Goal: Task Accomplishment & Management: Manage account settings

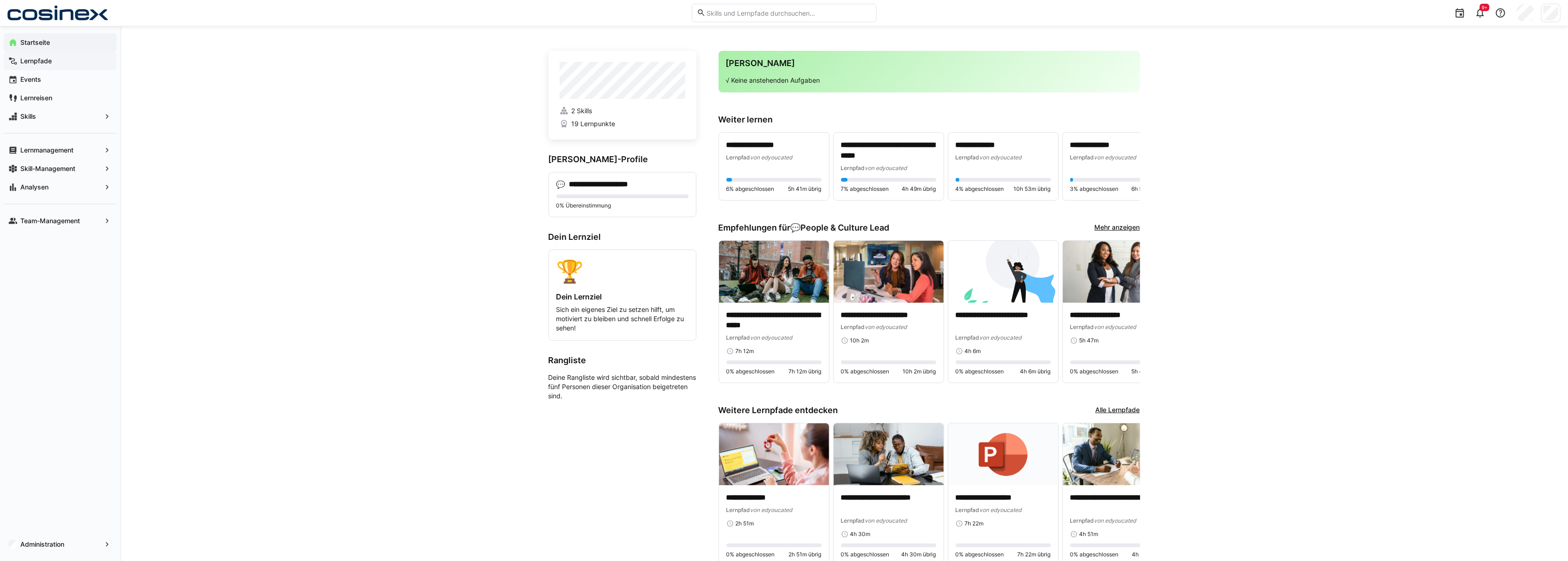
click at [0, 0] on app-navigation-label "Lernpfade" at bounding box center [0, 0] width 0 height 0
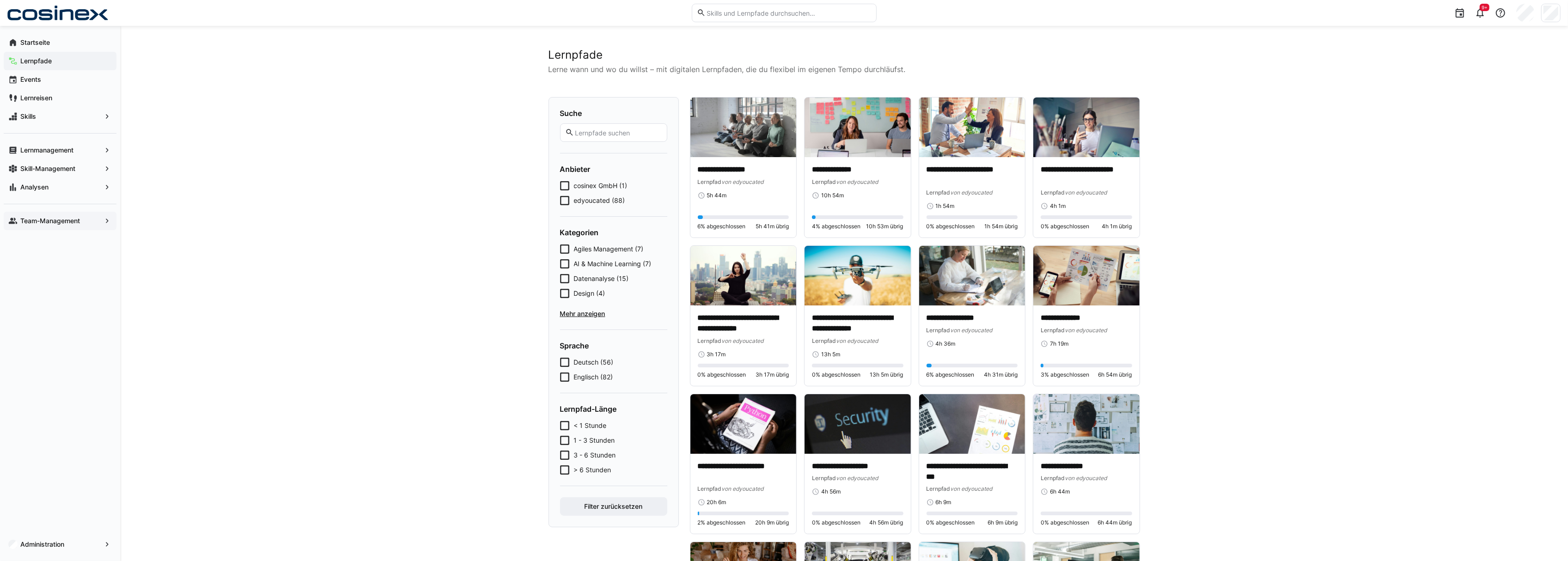
click at [73, 217] on span "Team-Management" at bounding box center [60, 221] width 82 height 9
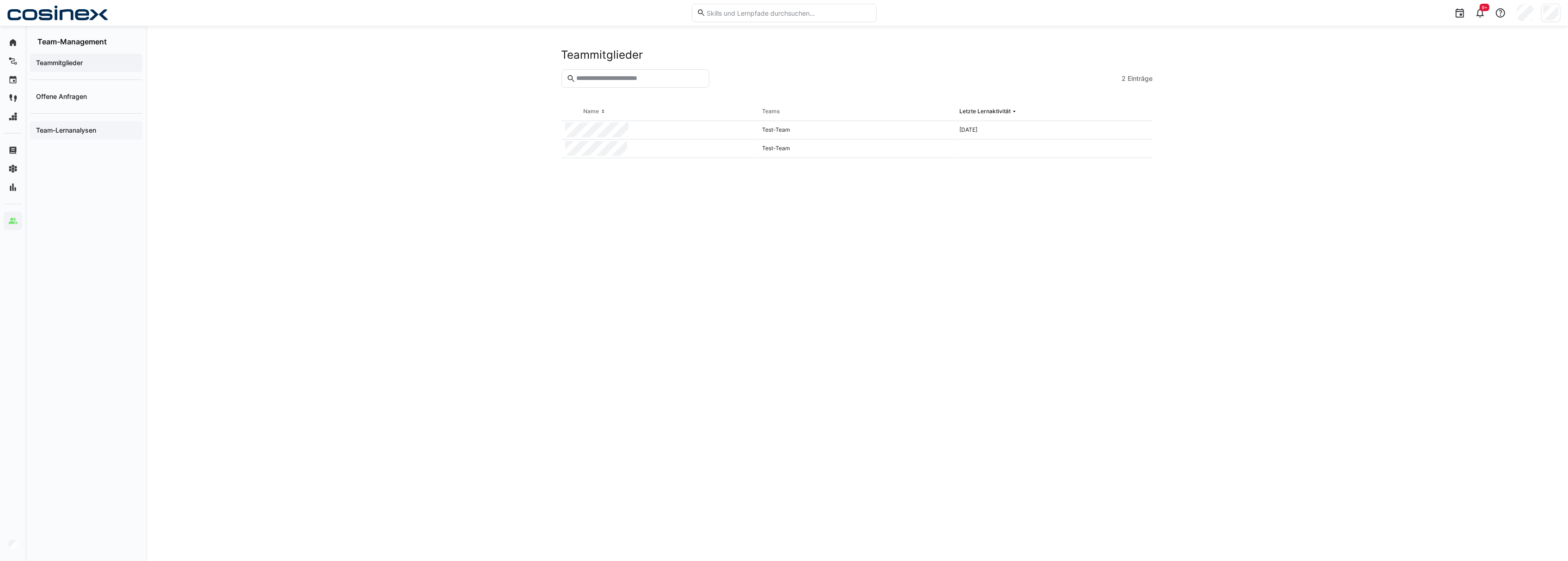
click at [104, 136] on div "Team-Lernanalysen" at bounding box center [86, 131] width 112 height 18
click at [46, 86] on div "Offene Anfragen" at bounding box center [86, 92] width 112 height 26
click at [73, 136] on div "Team-Lernanalysen" at bounding box center [86, 131] width 112 height 18
click at [63, 88] on div "Offene Anfragen" at bounding box center [86, 96] width 112 height 18
click at [78, 67] on span "Teammitglieder" at bounding box center [86, 63] width 103 height 9
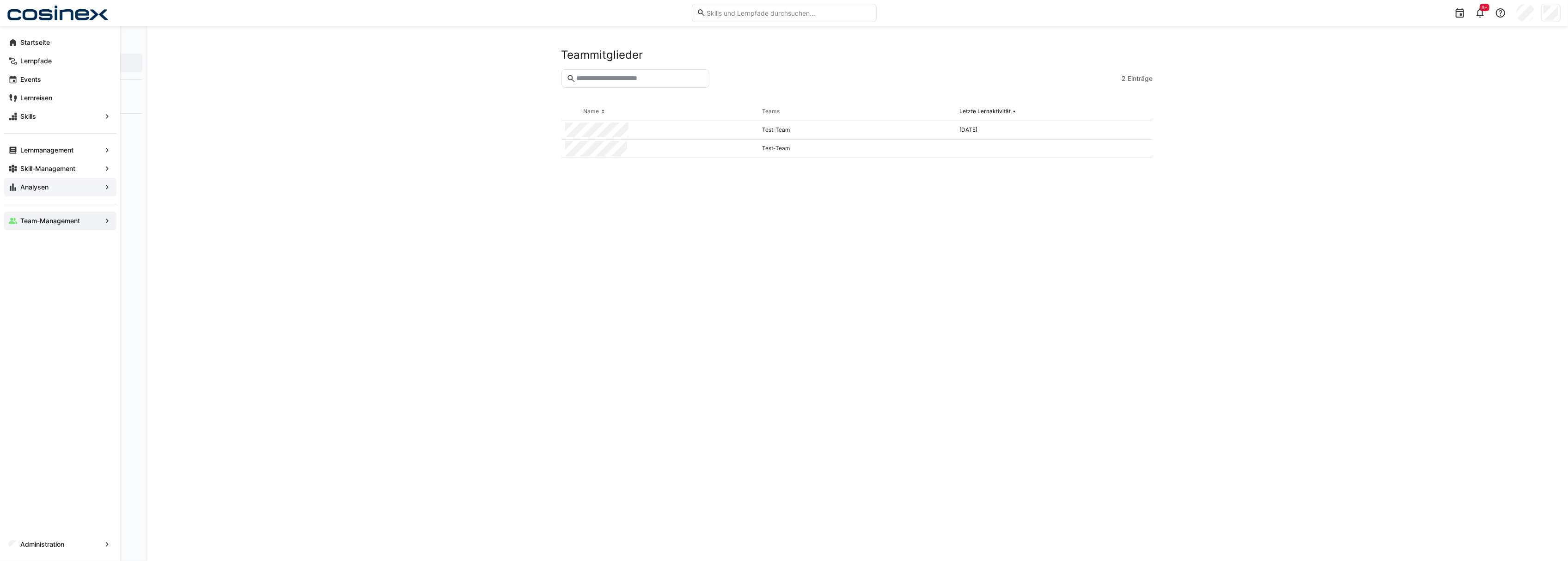
click at [0, 0] on app-navigation-label "Analysen" at bounding box center [0, 0] width 0 height 0
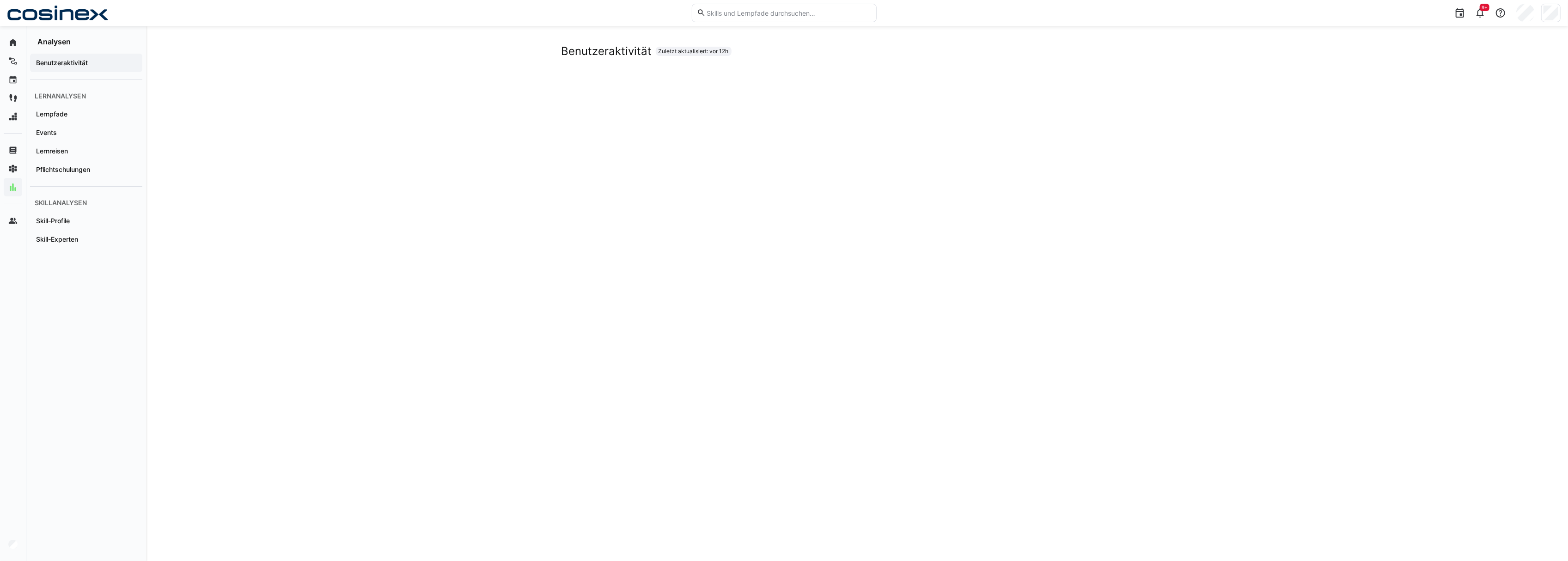
scroll to position [107, 0]
click at [101, 243] on span "Skill-Experten" at bounding box center [86, 239] width 103 height 9
click at [16, 45] on eds-icon at bounding box center [13, 43] width 9 height 9
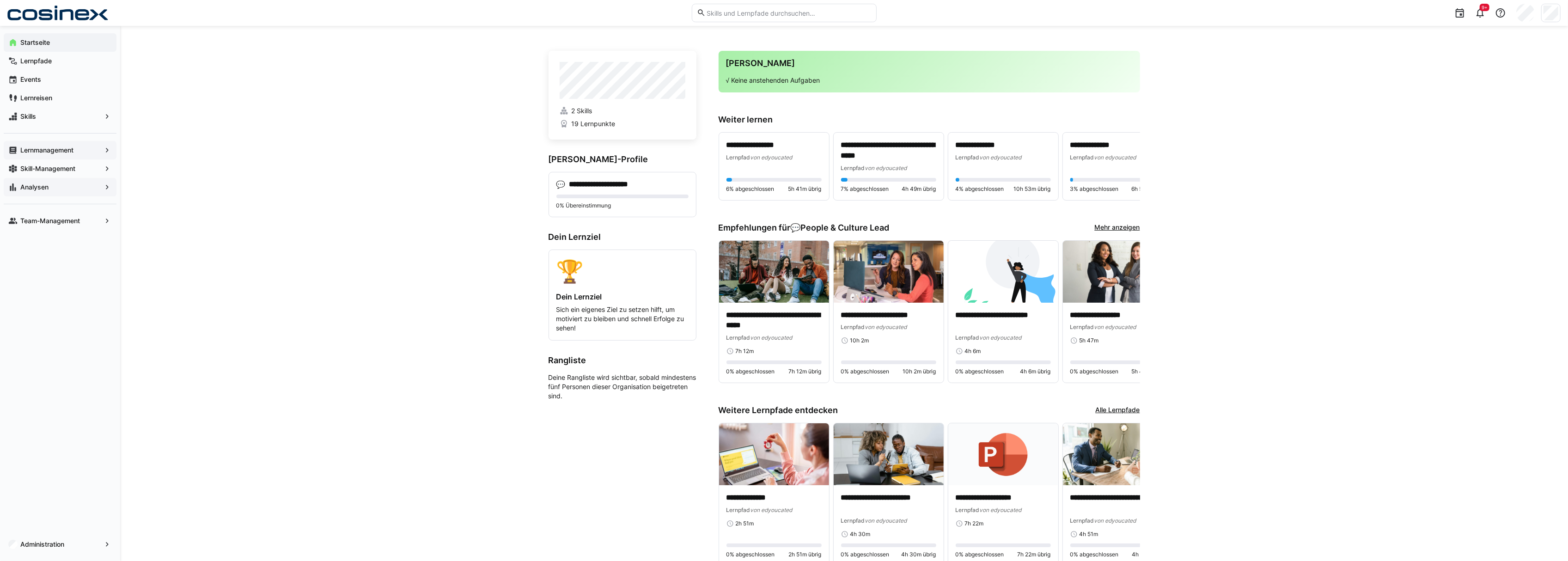
click at [0, 0] on app-navigation-label "Lernmanagement" at bounding box center [0, 0] width 0 height 0
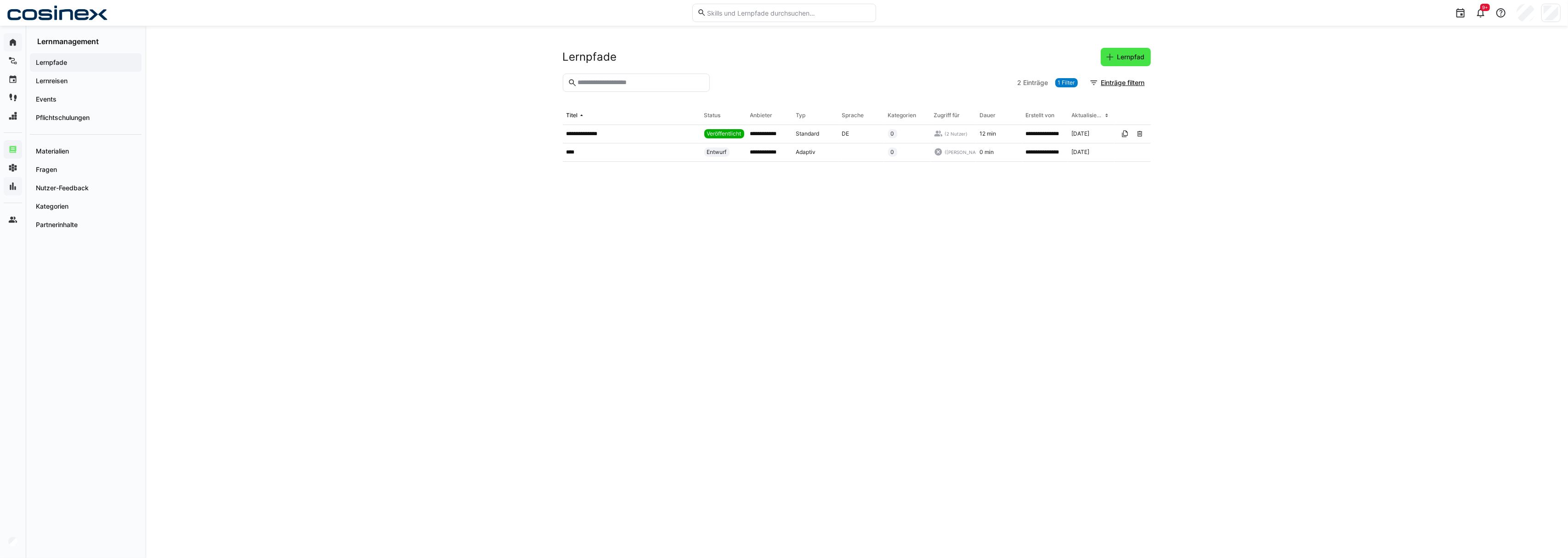
click at [1138, 56] on span "Lernpfad" at bounding box center [1131, 57] width 31 height 9
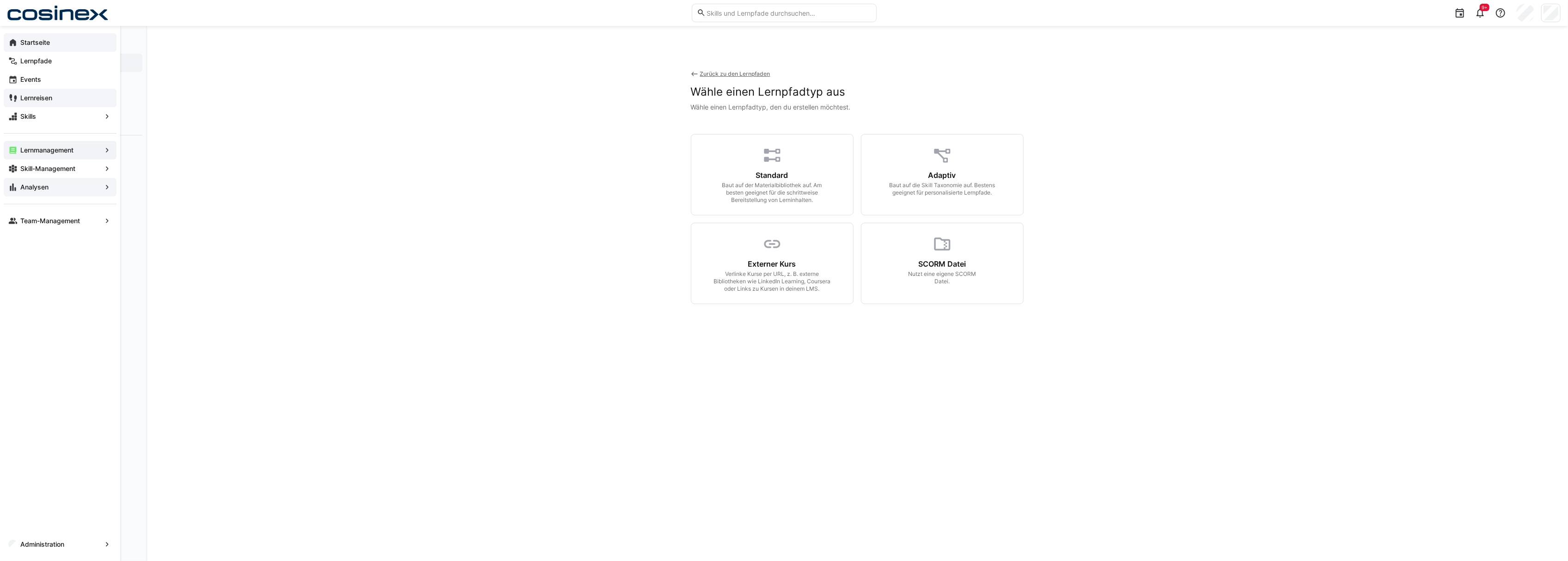
click at [0, 0] on app-navigation-label "Lernreisen" at bounding box center [0, 0] width 0 height 0
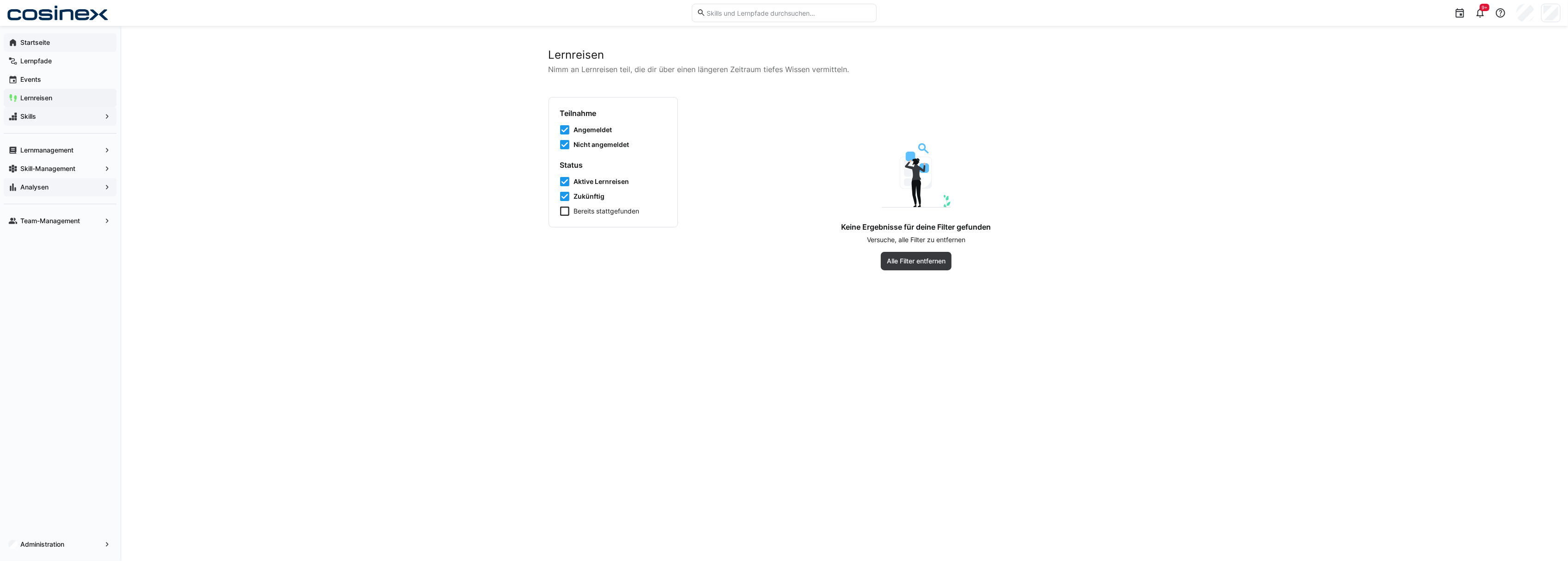
click at [72, 117] on span "Skills" at bounding box center [60, 116] width 82 height 9
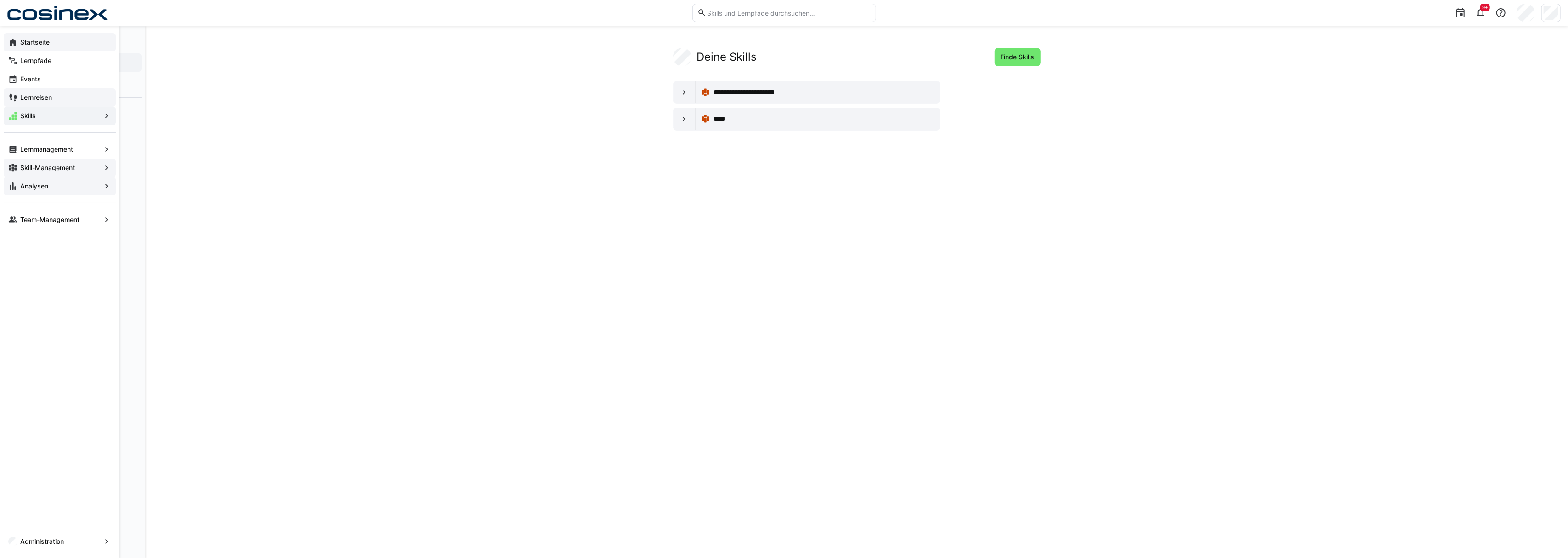
click at [62, 173] on div "Skill-Management" at bounding box center [59, 168] width 112 height 18
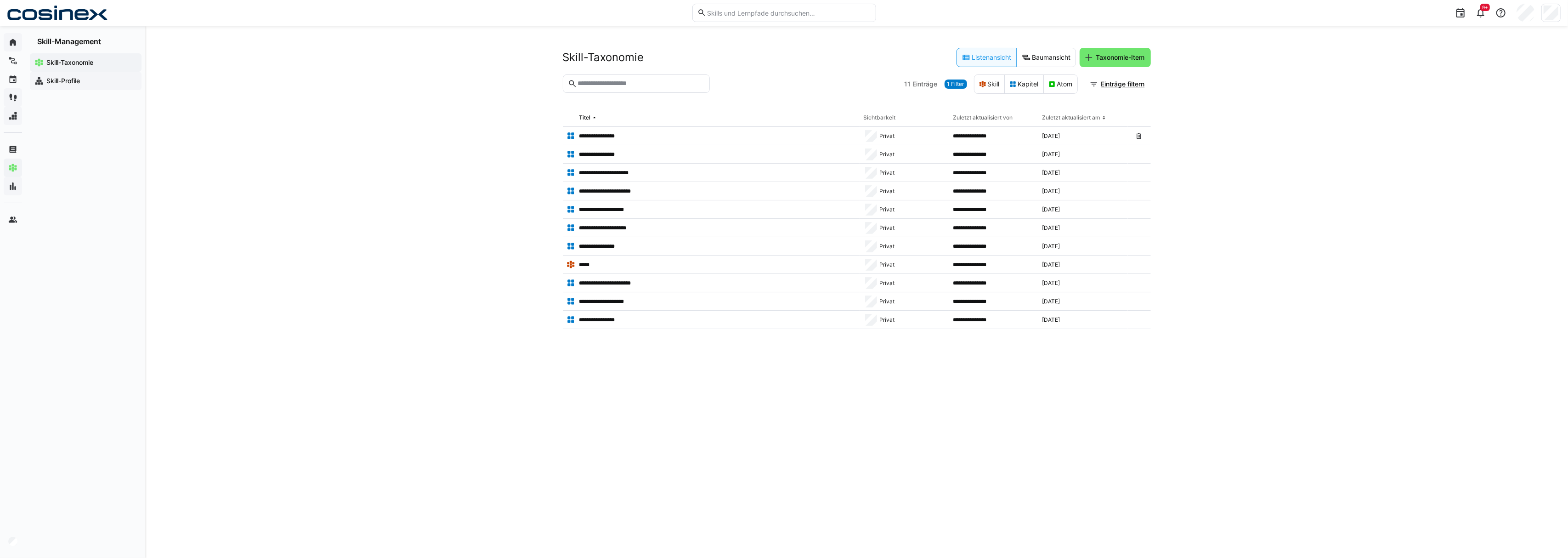
click at [0, 0] on app-navigation-label "Skill-Profile" at bounding box center [0, 0] width 0 height 0
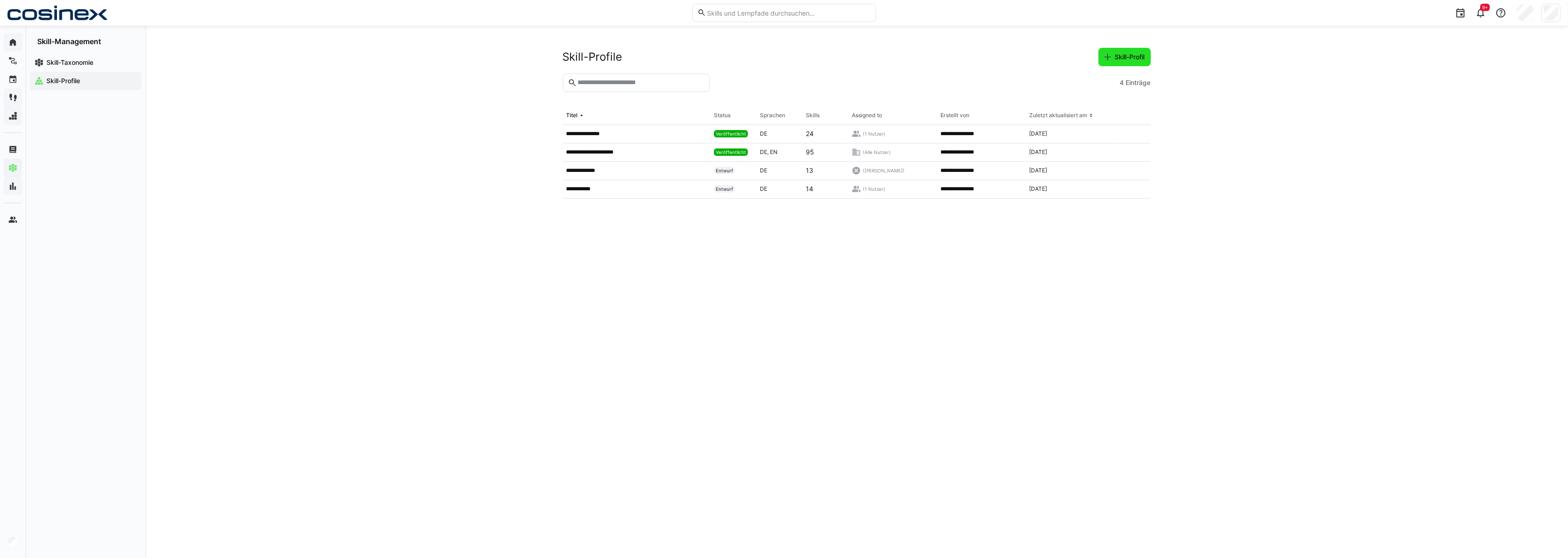
click at [1125, 54] on span "Skill-Profil" at bounding box center [1130, 57] width 32 height 9
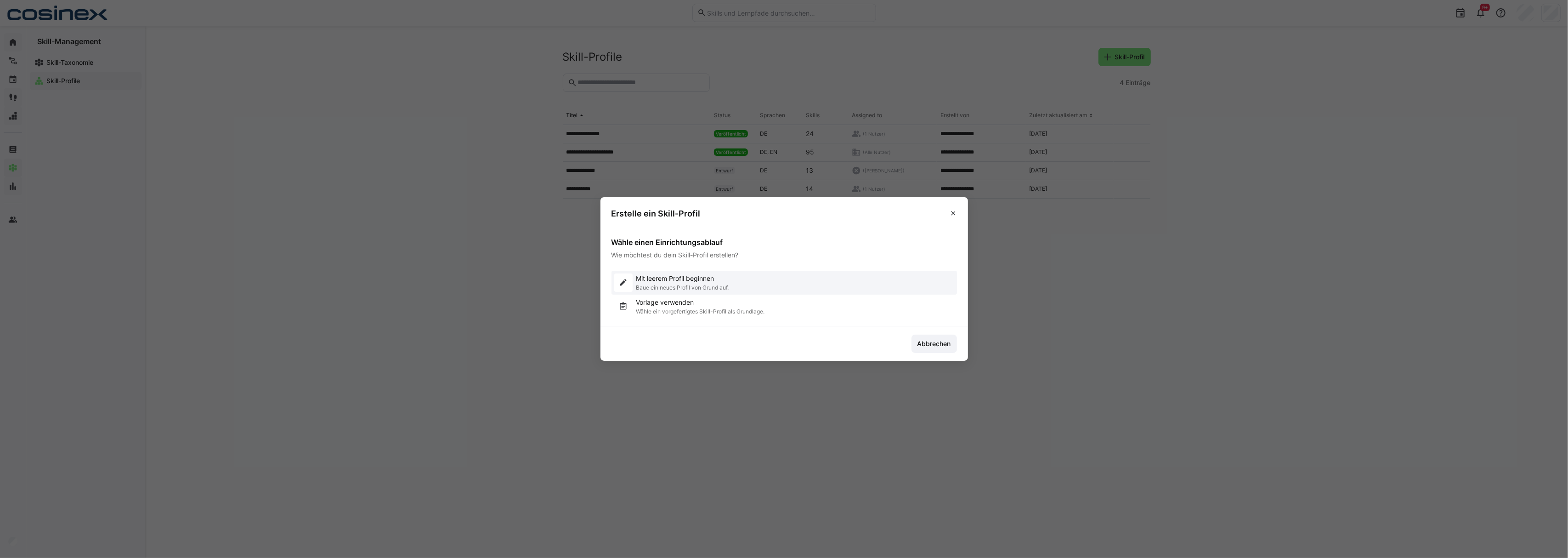
click at [716, 287] on p "Baue ein neues Profil von Grund auf." at bounding box center [682, 288] width 93 height 7
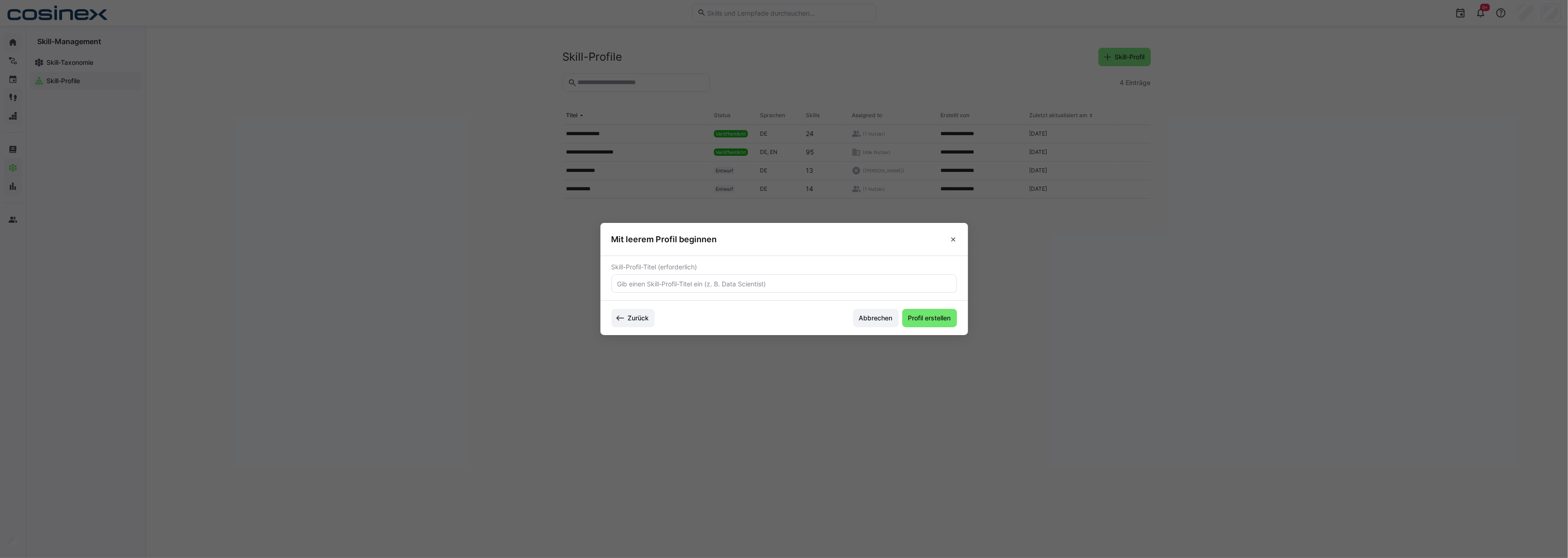
click at [716, 287] on input "text" at bounding box center [784, 283] width 335 height 8
type input "Buchhalterin"
click at [946, 322] on span "Profil erstellen" at bounding box center [929, 318] width 45 height 9
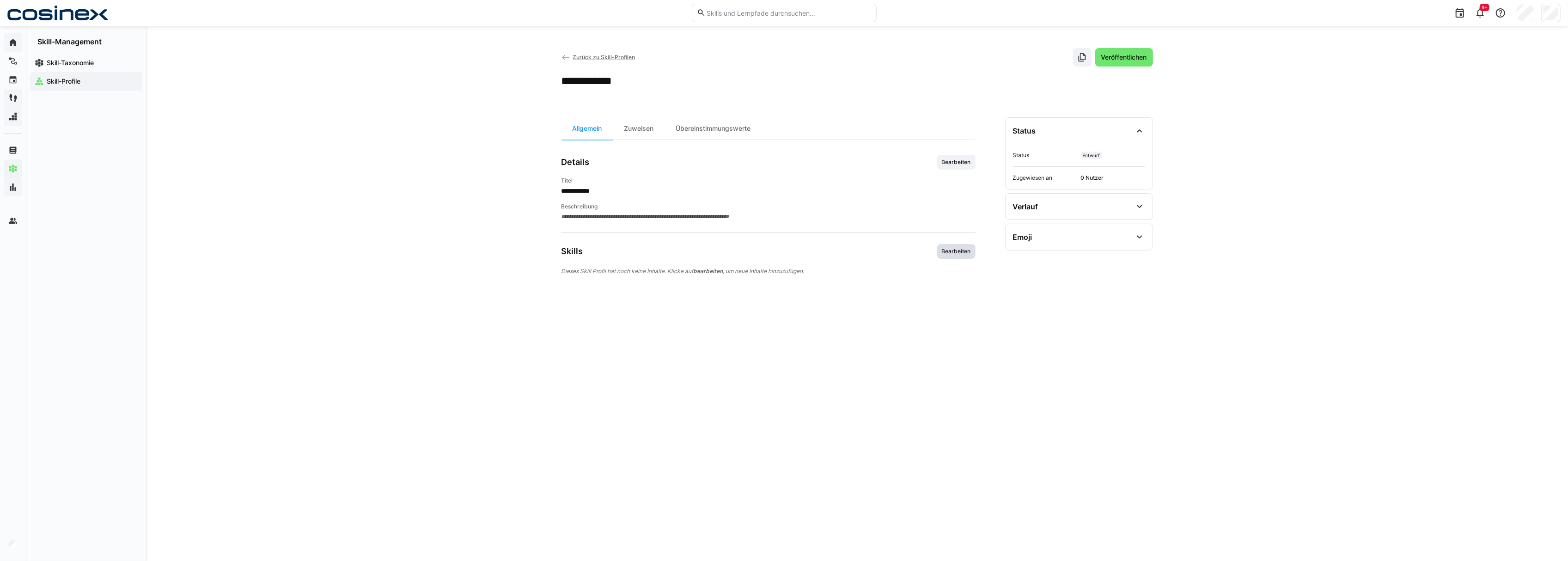
click at [950, 257] on span "Bearbeiten" at bounding box center [956, 251] width 38 height 15
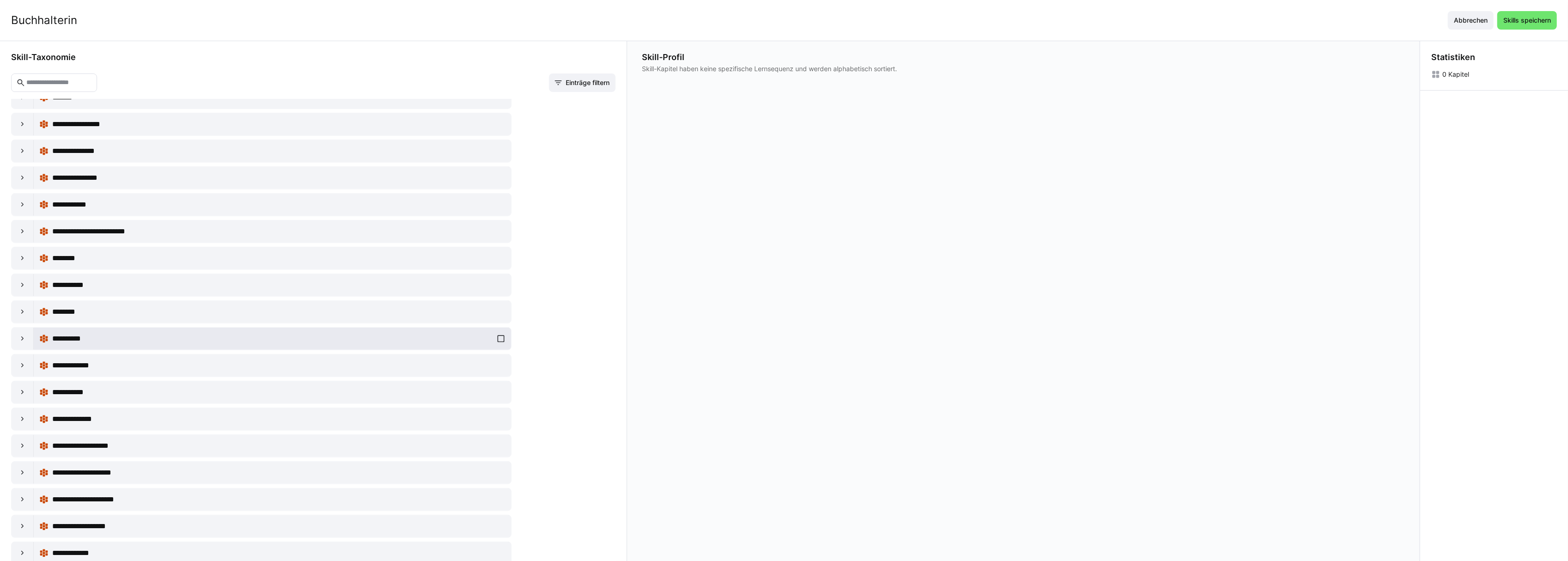
scroll to position [677, 0]
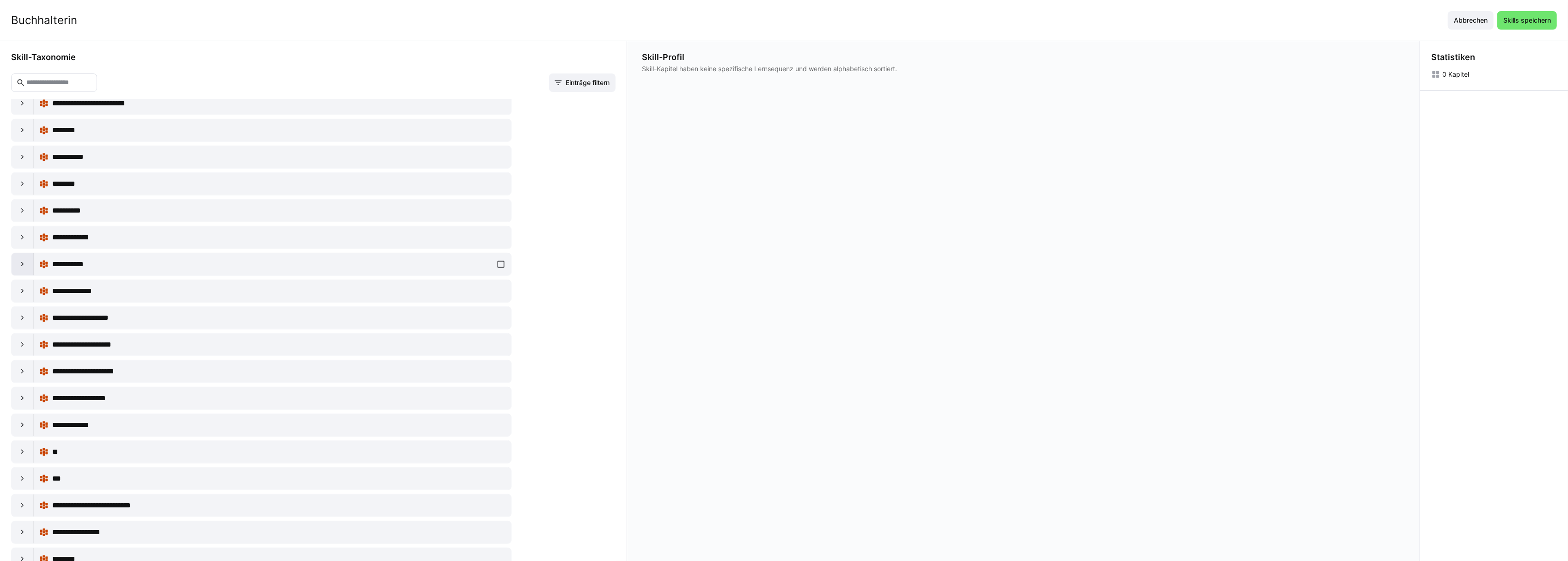
click at [24, 276] on div at bounding box center [23, 264] width 22 height 22
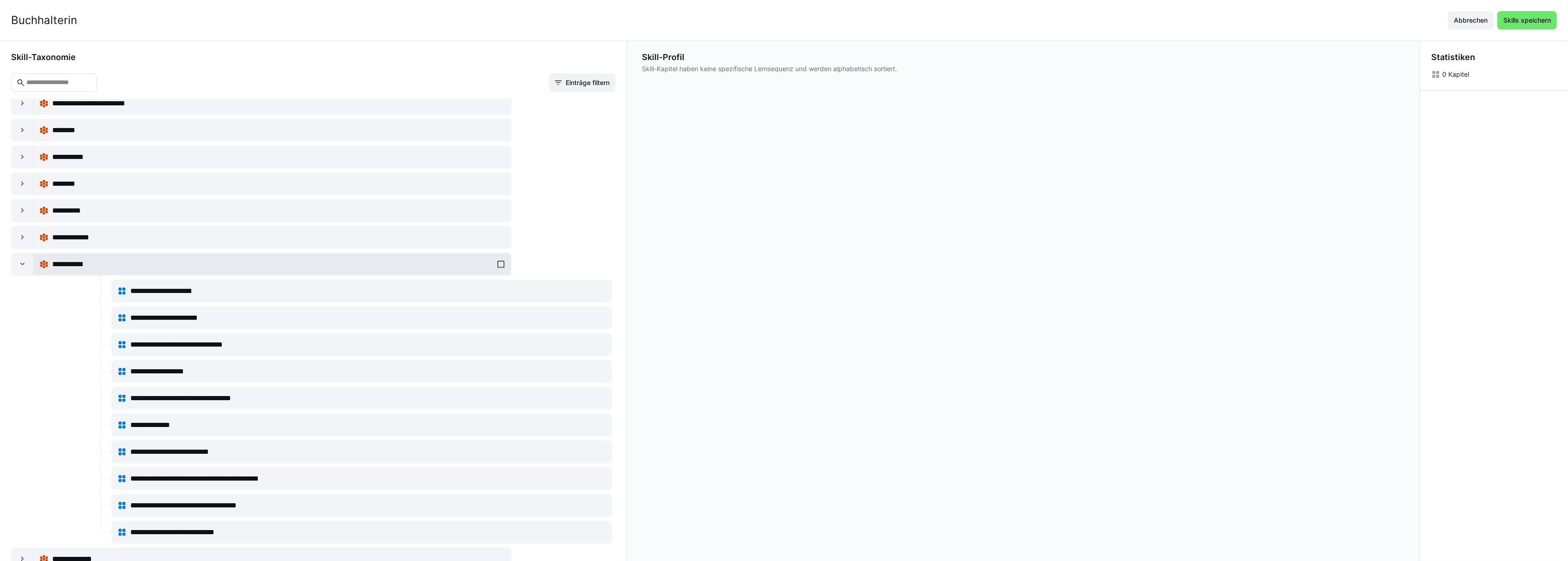
click at [143, 270] on div "**********" at bounding box center [273, 264] width 440 height 11
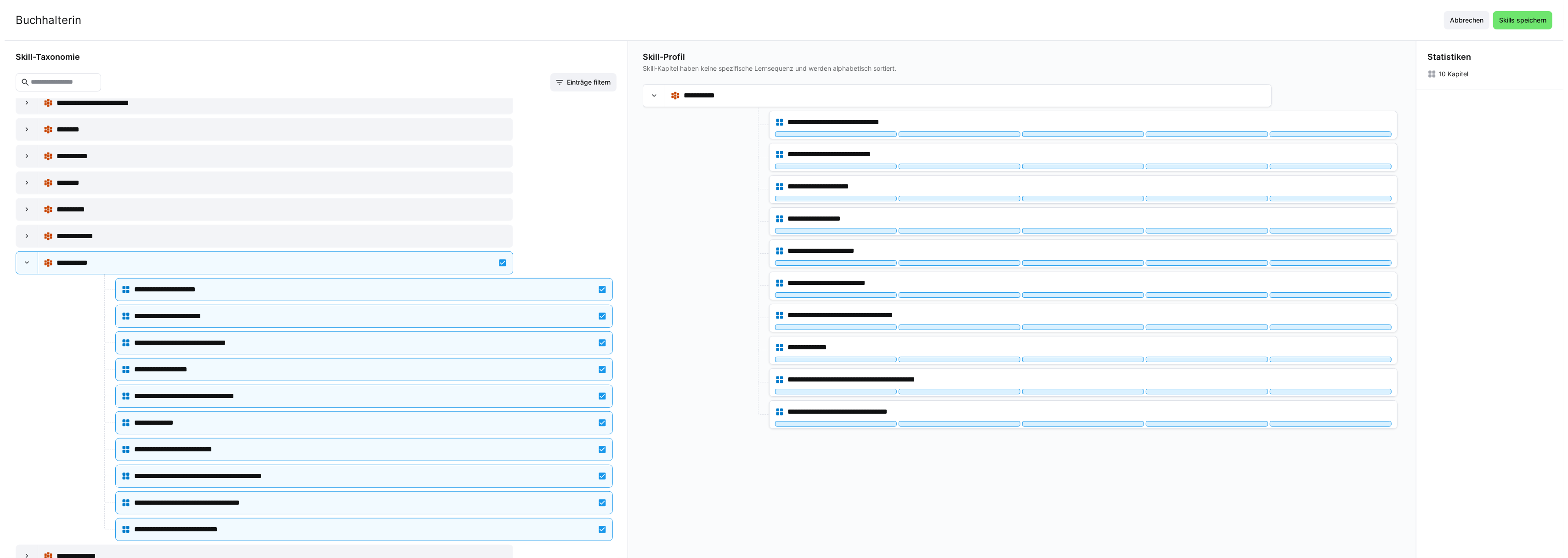
scroll to position [736, 0]
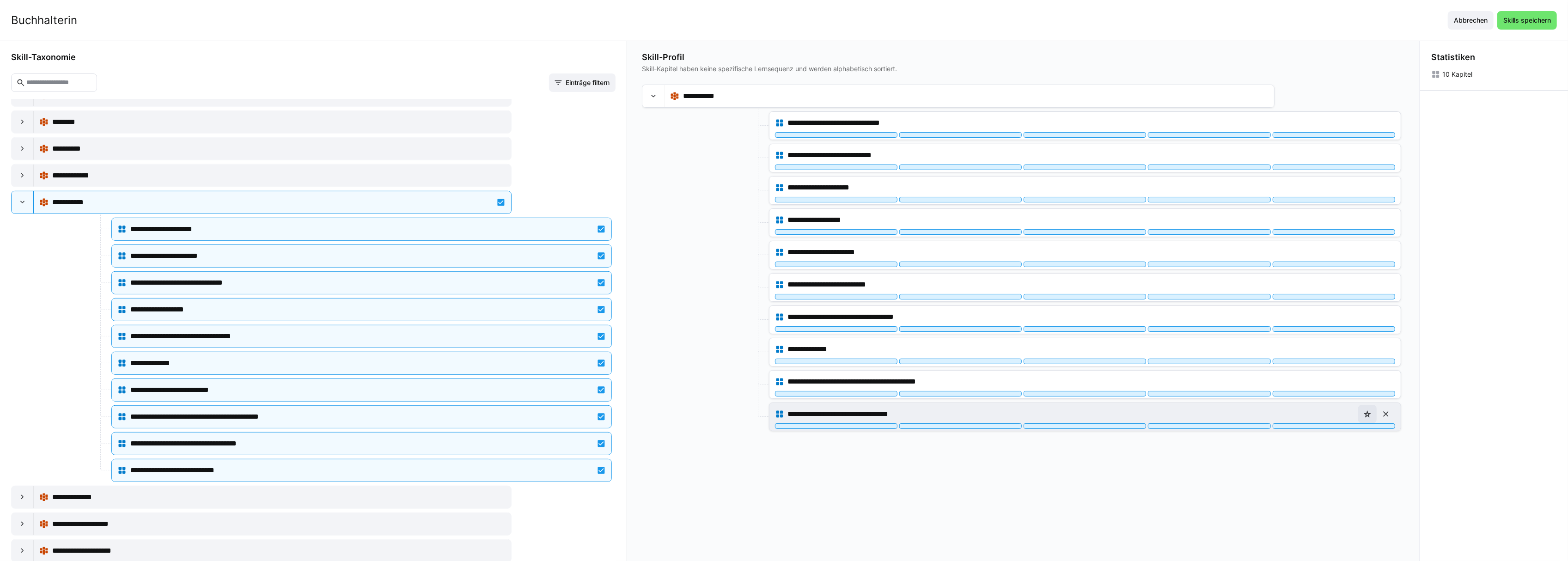
click at [1371, 419] on eds-icon at bounding box center [1367, 414] width 9 height 9
click at [1371, 429] on div at bounding box center [1333, 426] width 122 height 5
click at [1296, 429] on div at bounding box center [1333, 426] width 122 height 5
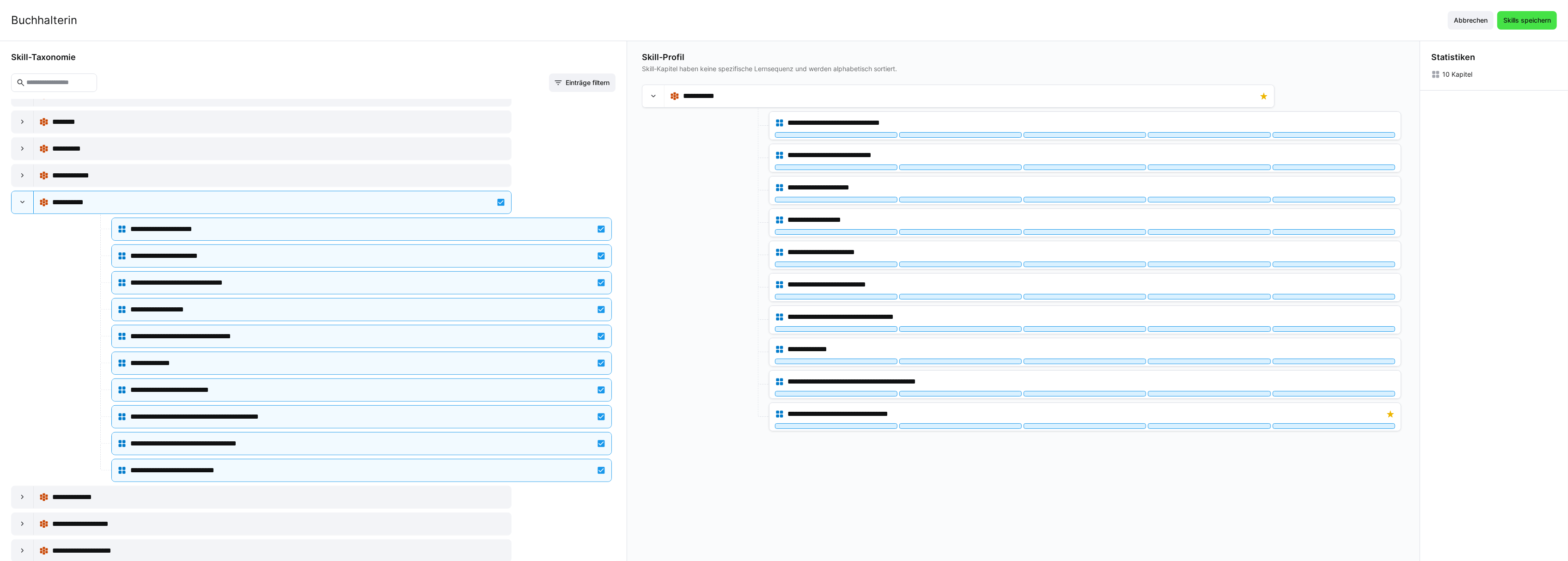
click at [1552, 24] on span "Skills speichern" at bounding box center [1527, 20] width 51 height 9
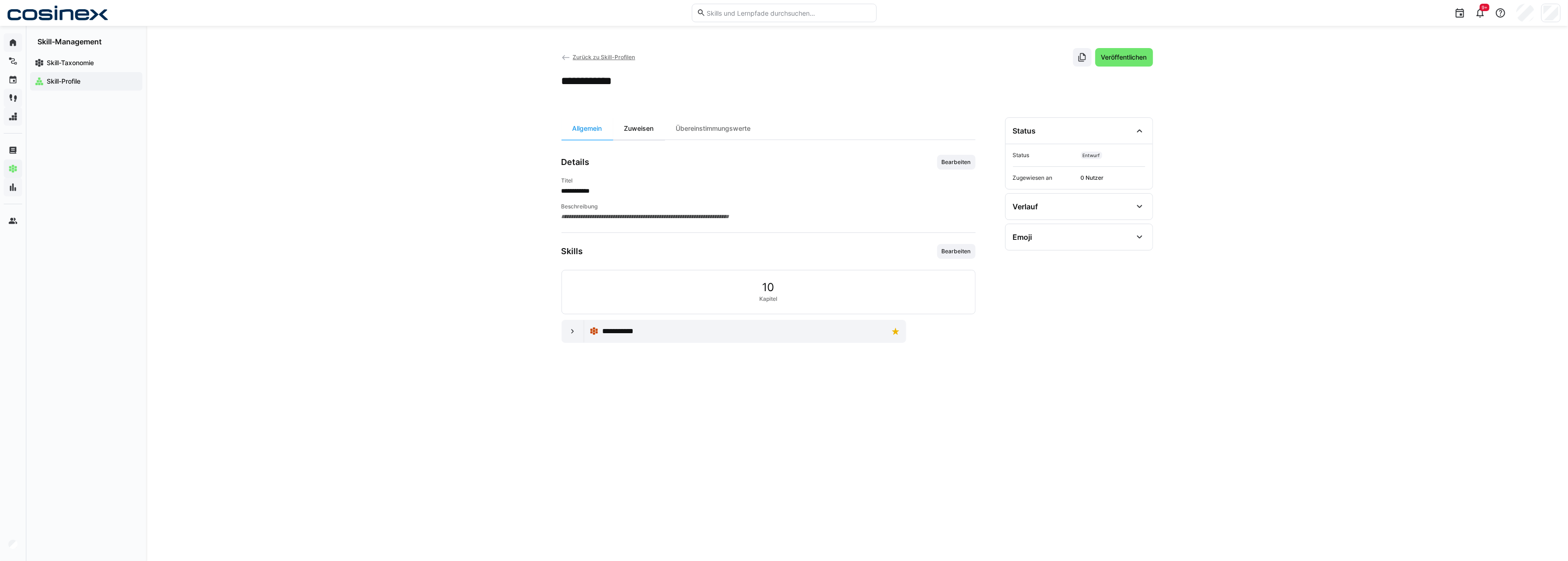
click at [627, 130] on div "Zuweisen" at bounding box center [638, 128] width 52 height 22
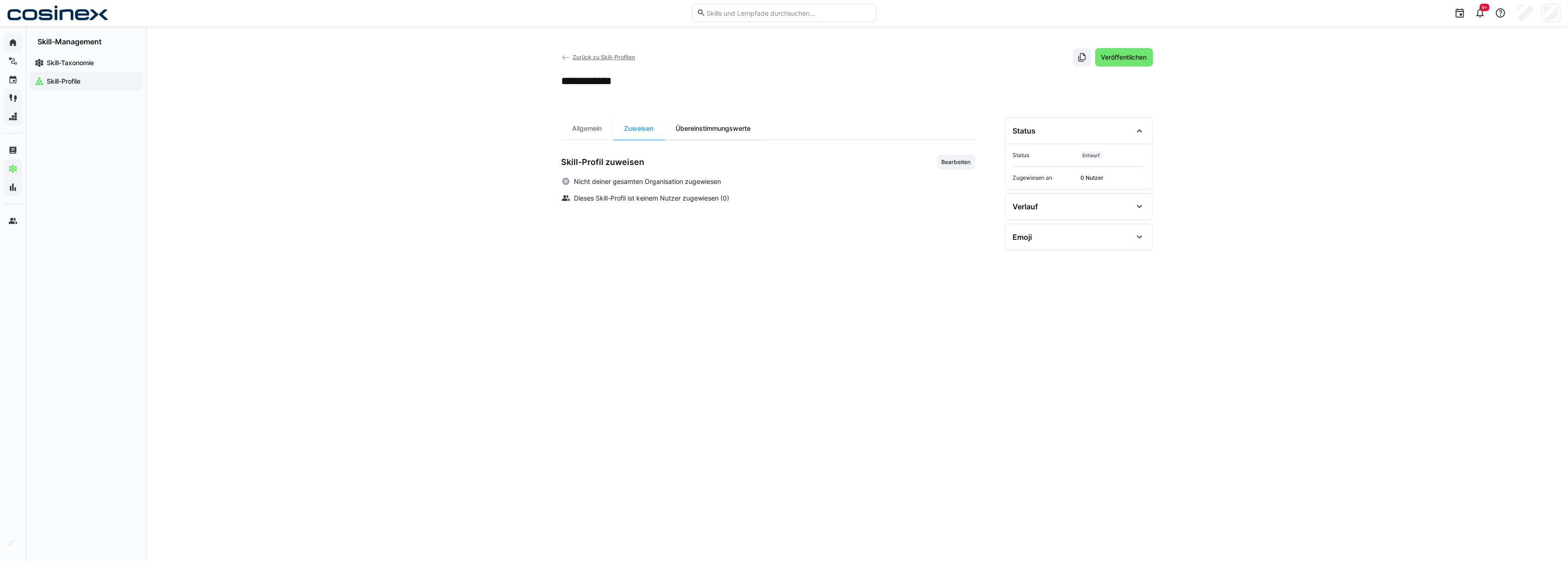
click at [705, 135] on div "Übereinstimmungswerte" at bounding box center [713, 128] width 97 height 22
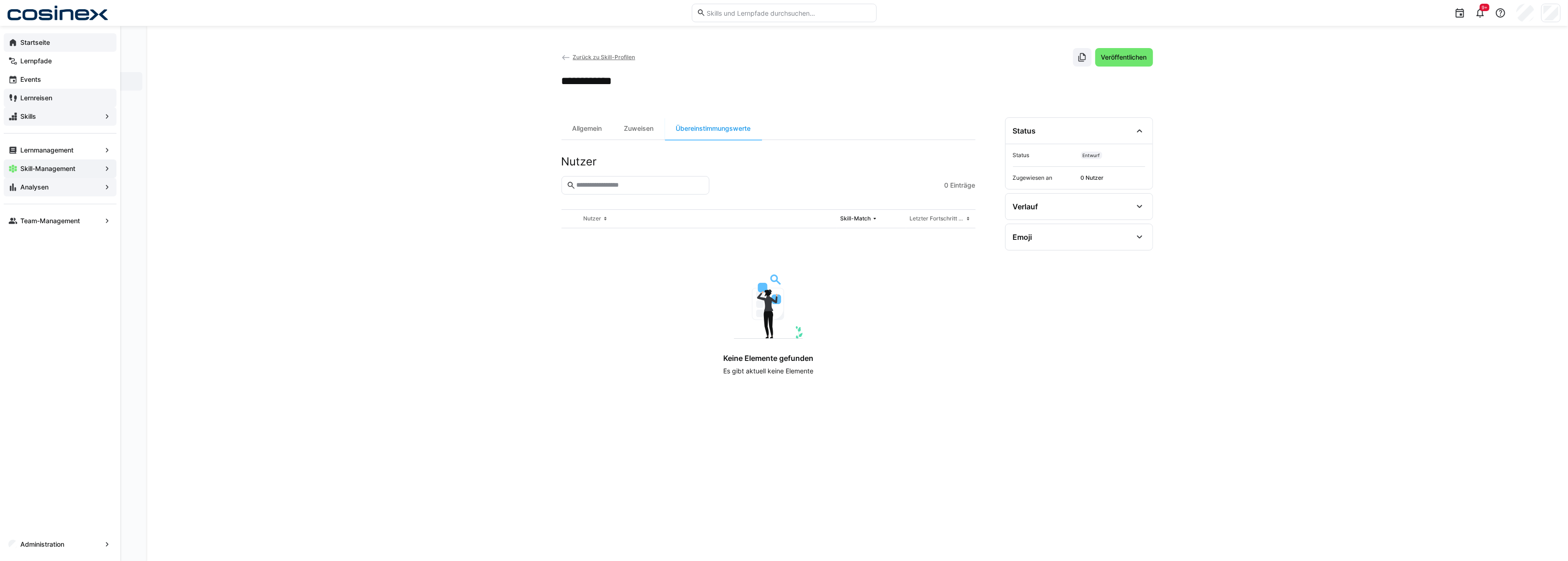
click at [0, 0] on app-navigation-label "Startseite" at bounding box center [0, 0] width 0 height 0
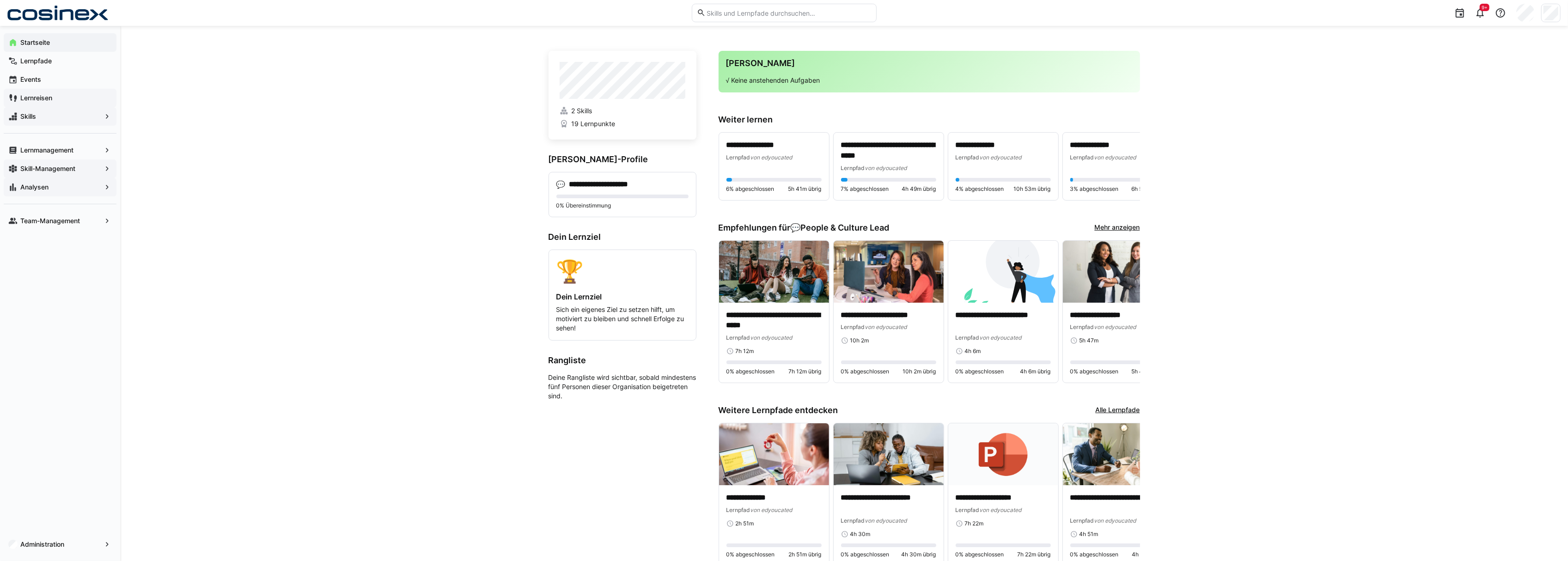
click at [68, 176] on div "Skill-Management" at bounding box center [60, 169] width 112 height 18
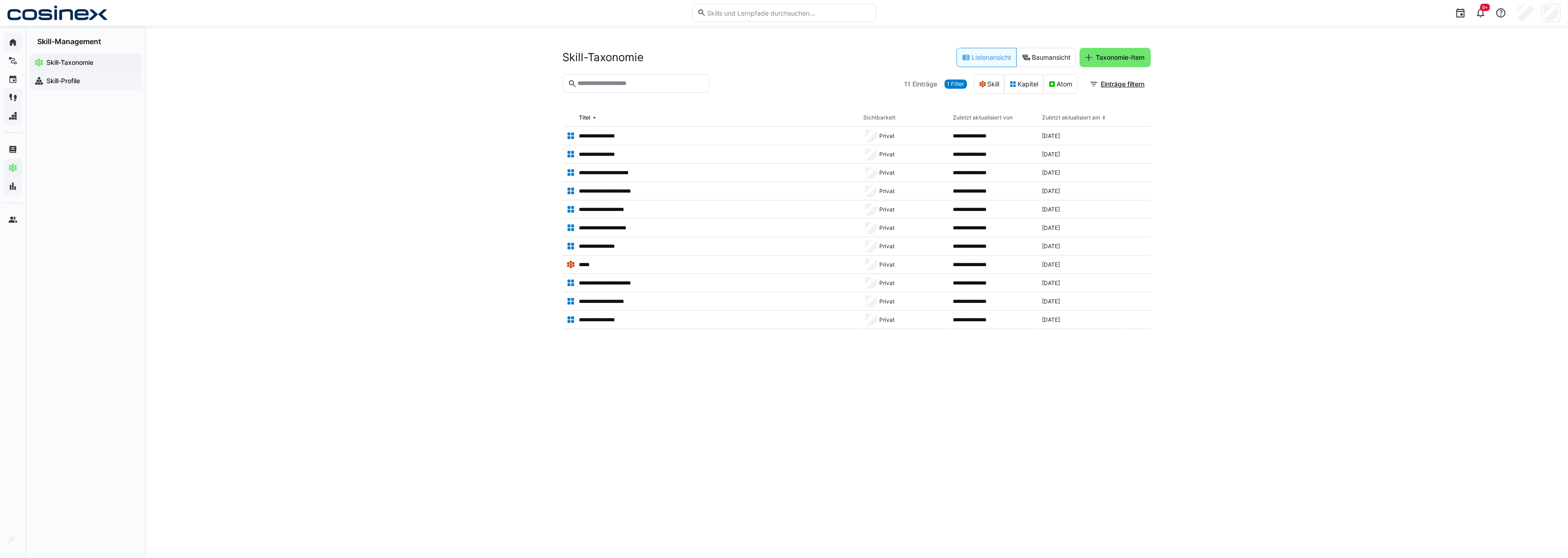
click at [105, 86] on div "Skill-Profile" at bounding box center [86, 81] width 112 height 18
